Goal: Task Accomplishment & Management: Complete application form

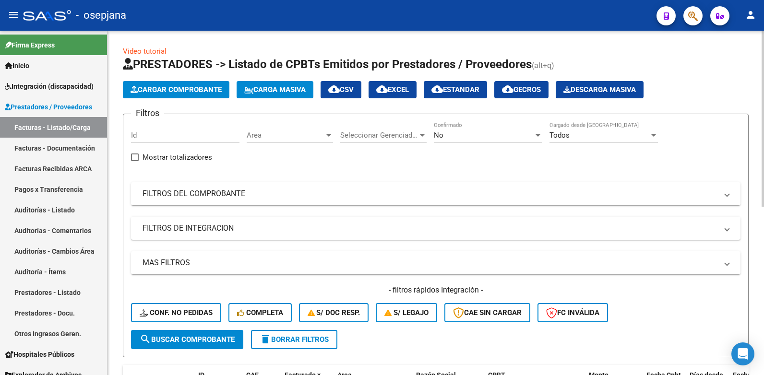
click at [330, 133] on div at bounding box center [328, 135] width 9 height 8
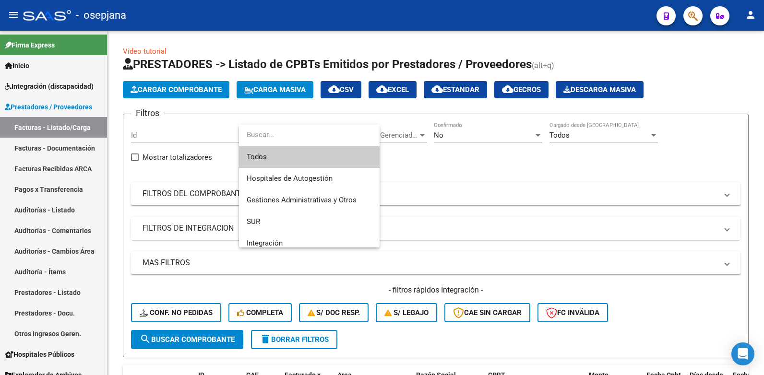
click at [253, 155] on span "Todos" at bounding box center [309, 157] width 125 height 22
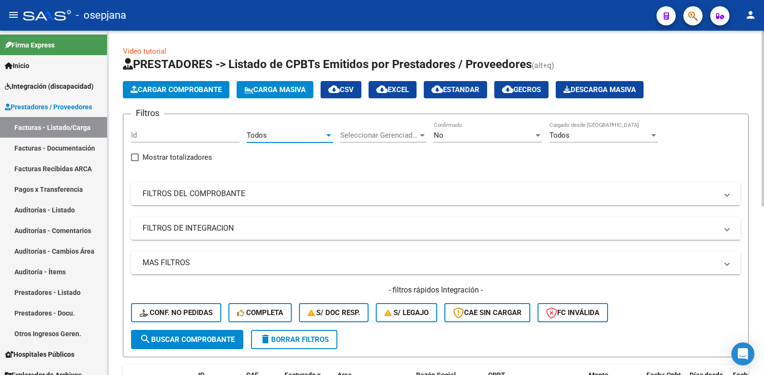
click at [540, 134] on div at bounding box center [537, 135] width 5 height 2
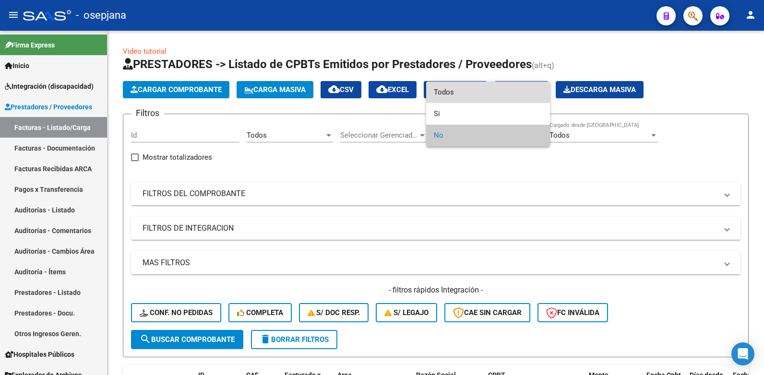
click at [436, 91] on span "Todos" at bounding box center [488, 93] width 108 height 22
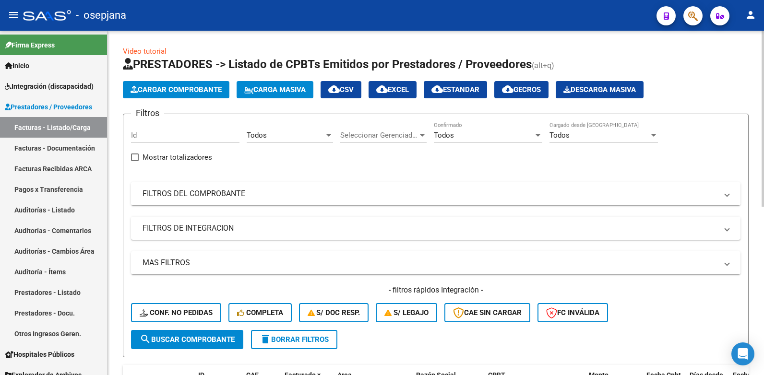
click at [727, 191] on span at bounding box center [727, 194] width 4 height 11
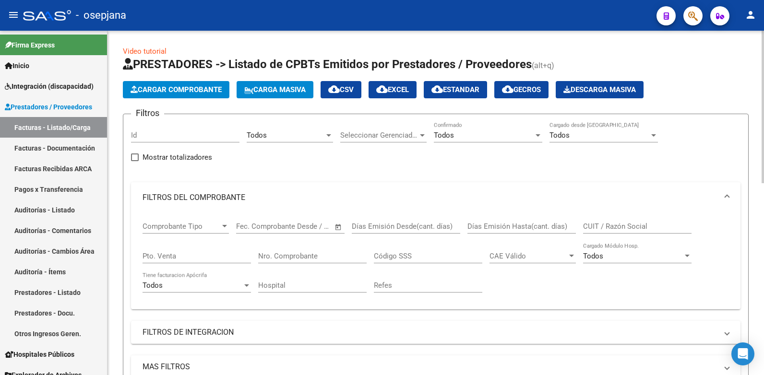
click at [599, 224] on input "CUIT / Razón Social" at bounding box center [637, 226] width 108 height 9
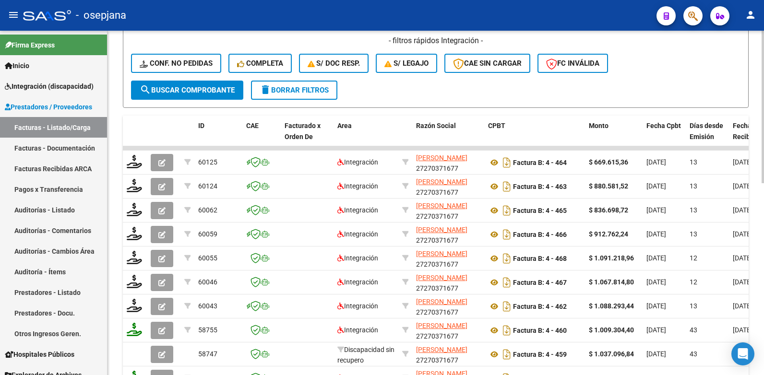
scroll to position [384, 0]
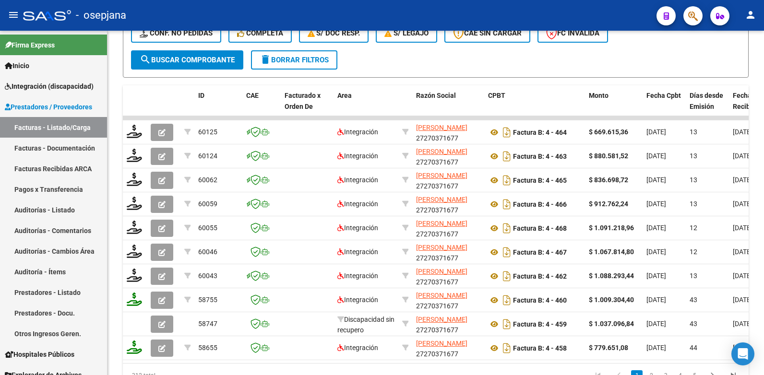
type input "[PERSON_NAME]"
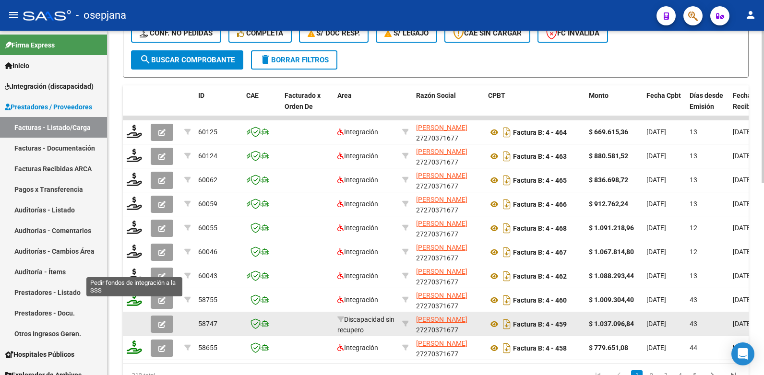
scroll to position [434, 0]
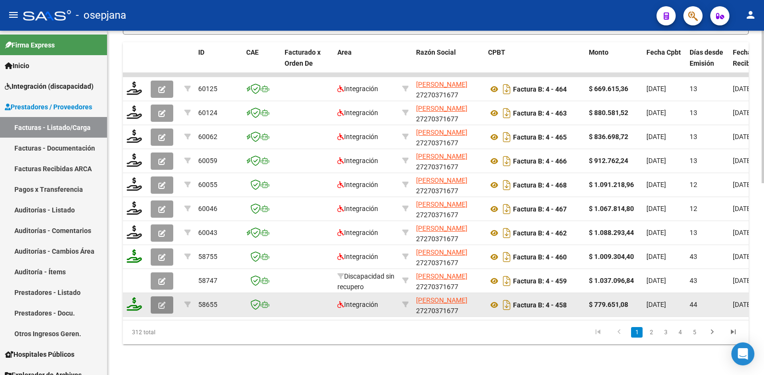
click at [160, 302] on icon "button" at bounding box center [161, 305] width 7 height 7
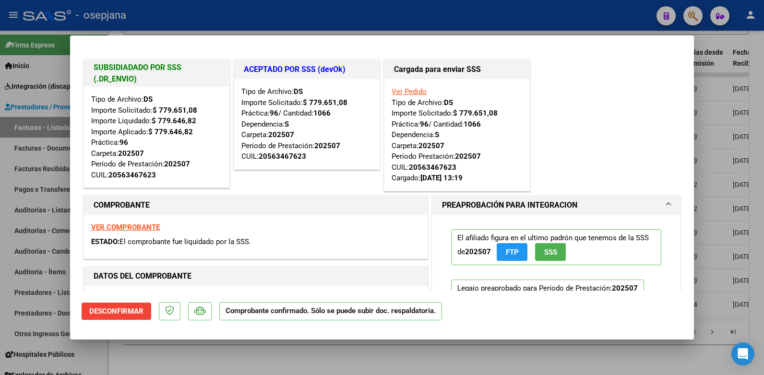
click at [724, 54] on div at bounding box center [382, 187] width 764 height 375
type input "$ 0,00"
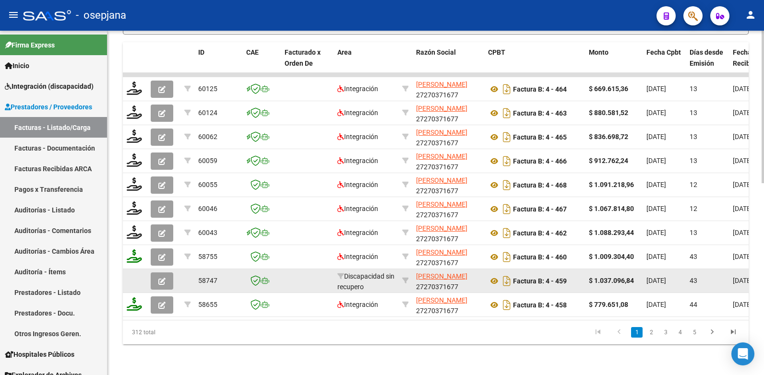
click at [162, 278] on icon "button" at bounding box center [161, 281] width 7 height 7
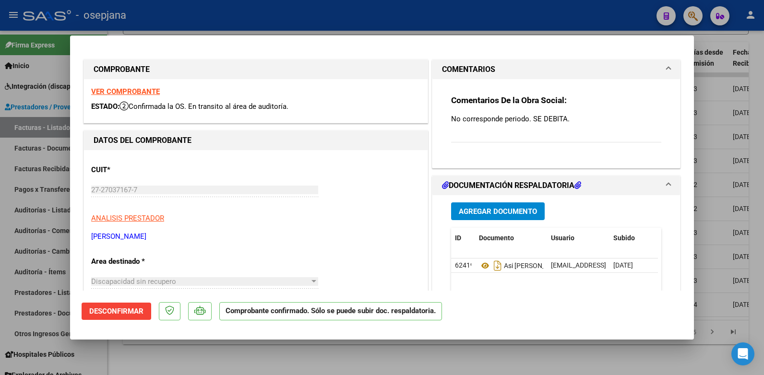
click at [729, 94] on div at bounding box center [382, 187] width 764 height 375
type input "$ 0,00"
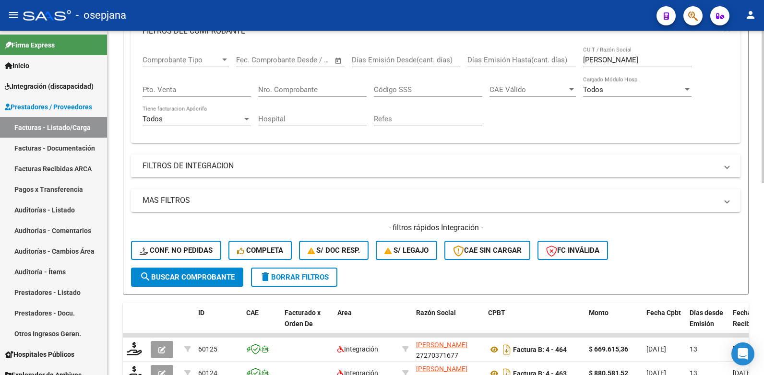
scroll to position [146, 0]
